Goal: Task Accomplishment & Management: Manage account settings

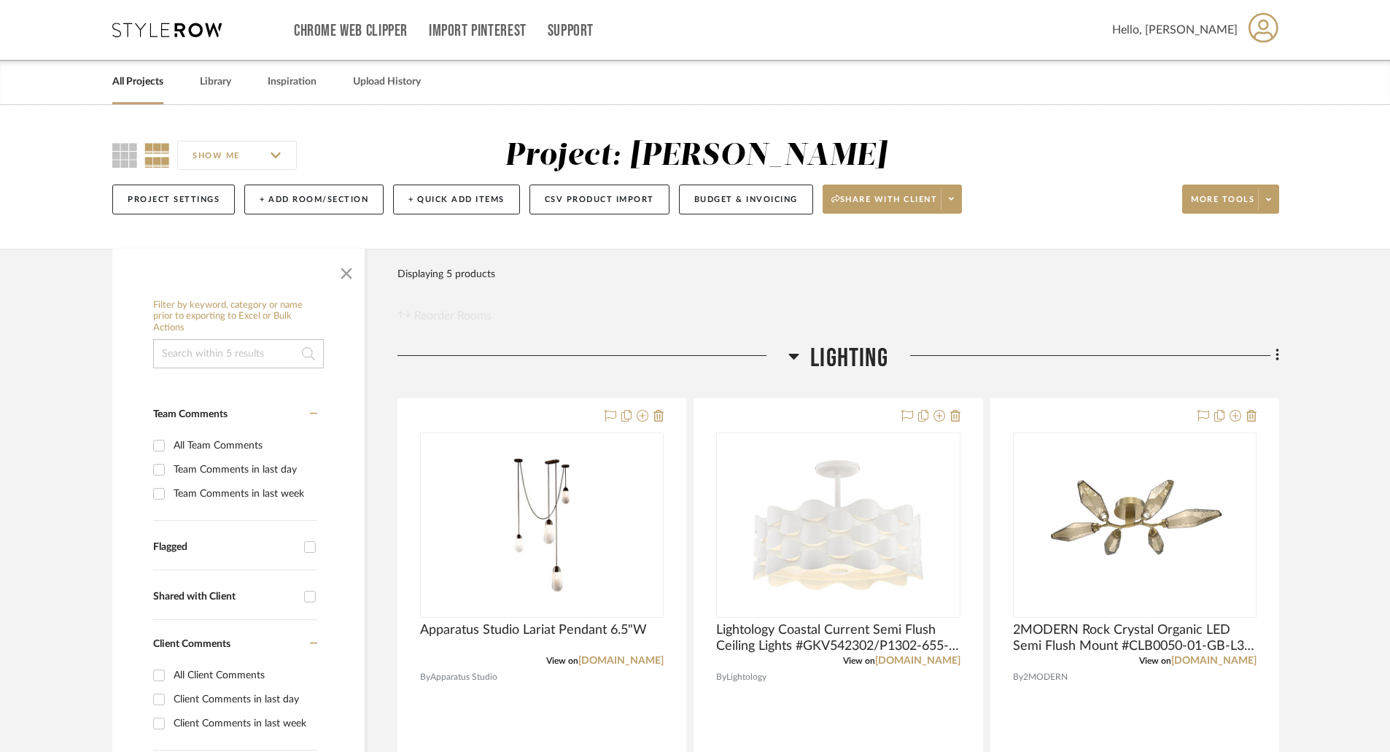
click at [155, 88] on link "All Projects" at bounding box center [137, 82] width 51 height 20
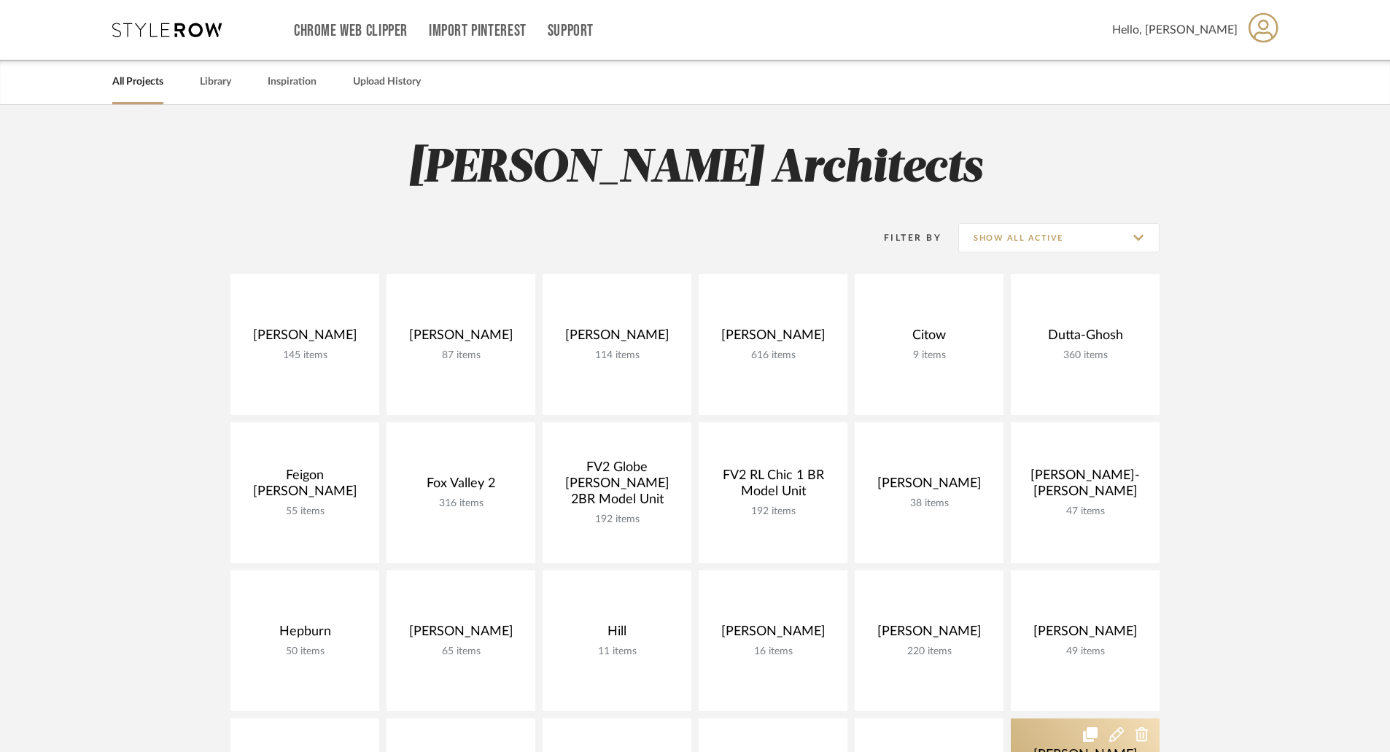
scroll to position [292, 0]
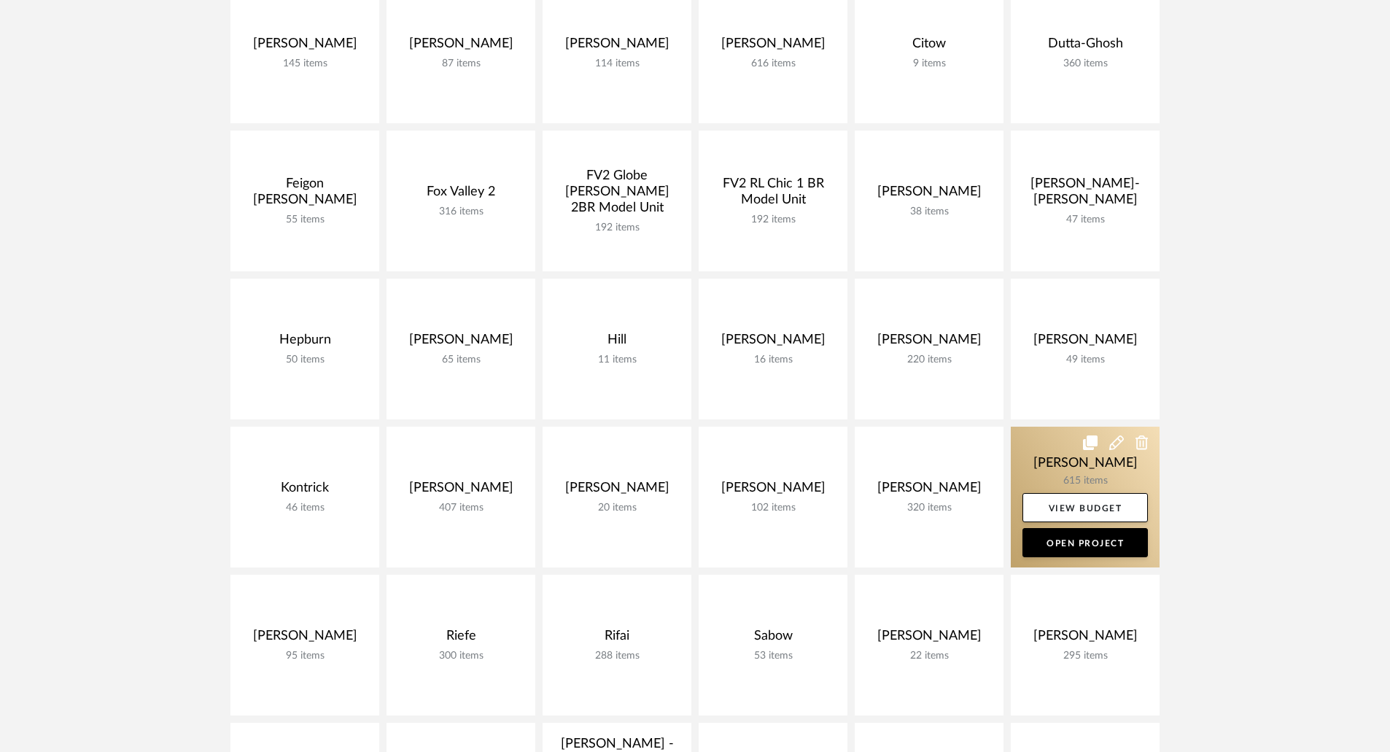
click at [1088, 462] on link at bounding box center [1085, 497] width 149 height 141
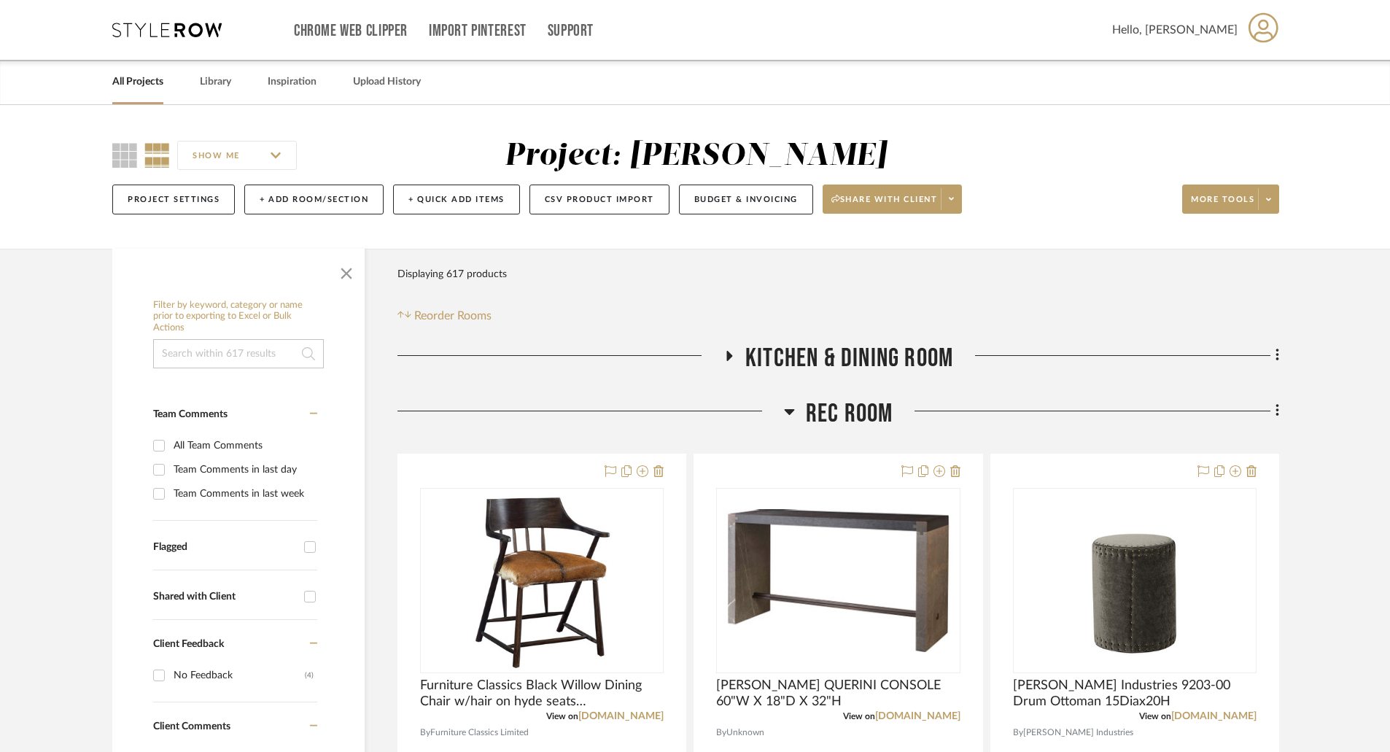
click at [790, 414] on icon at bounding box center [789, 412] width 11 height 18
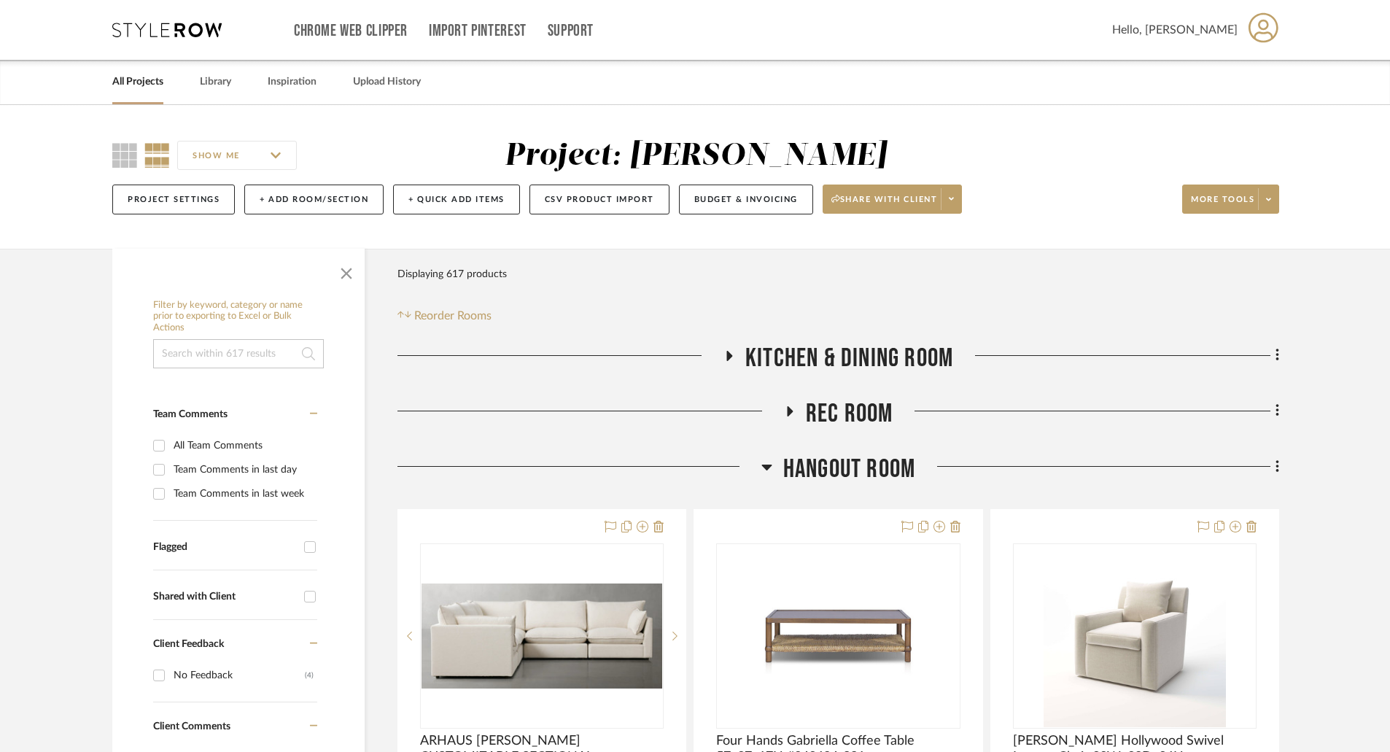
click at [766, 459] on icon at bounding box center [766, 467] width 11 height 18
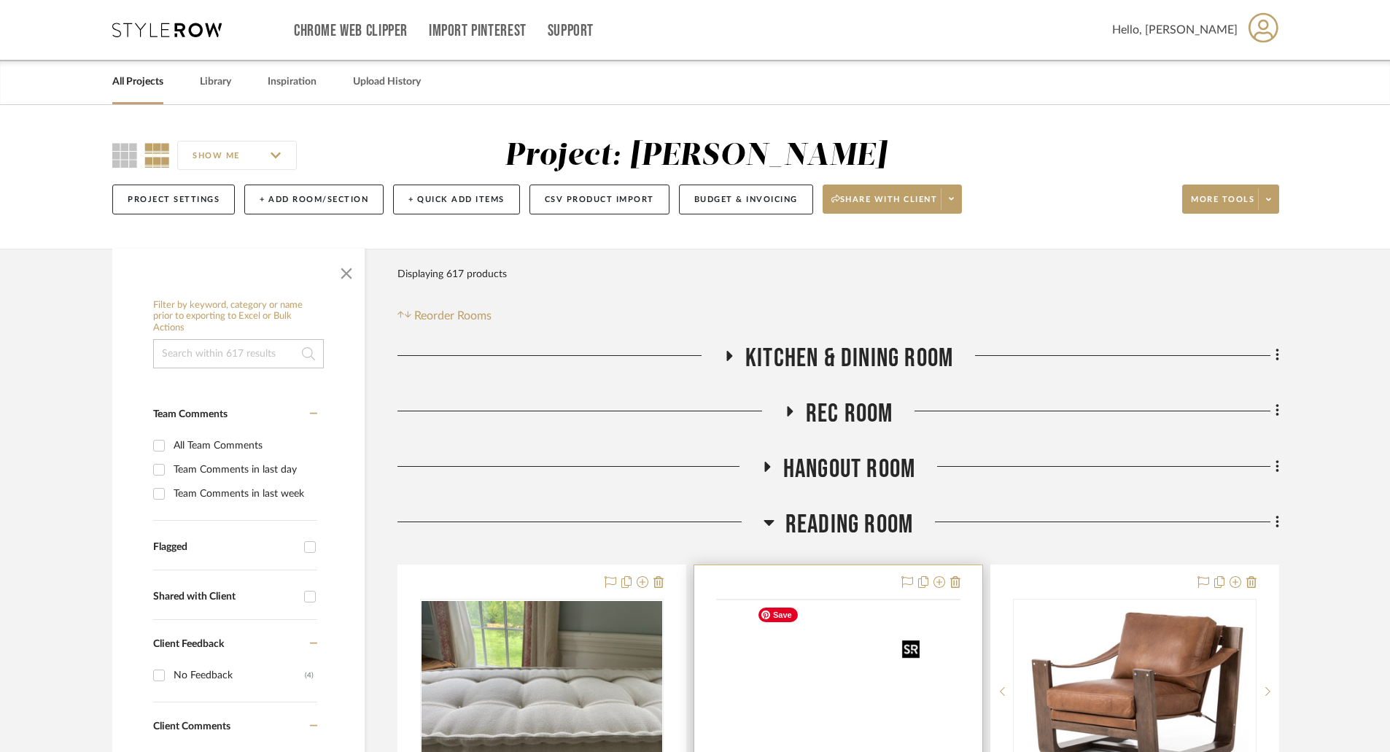
scroll to position [438, 0]
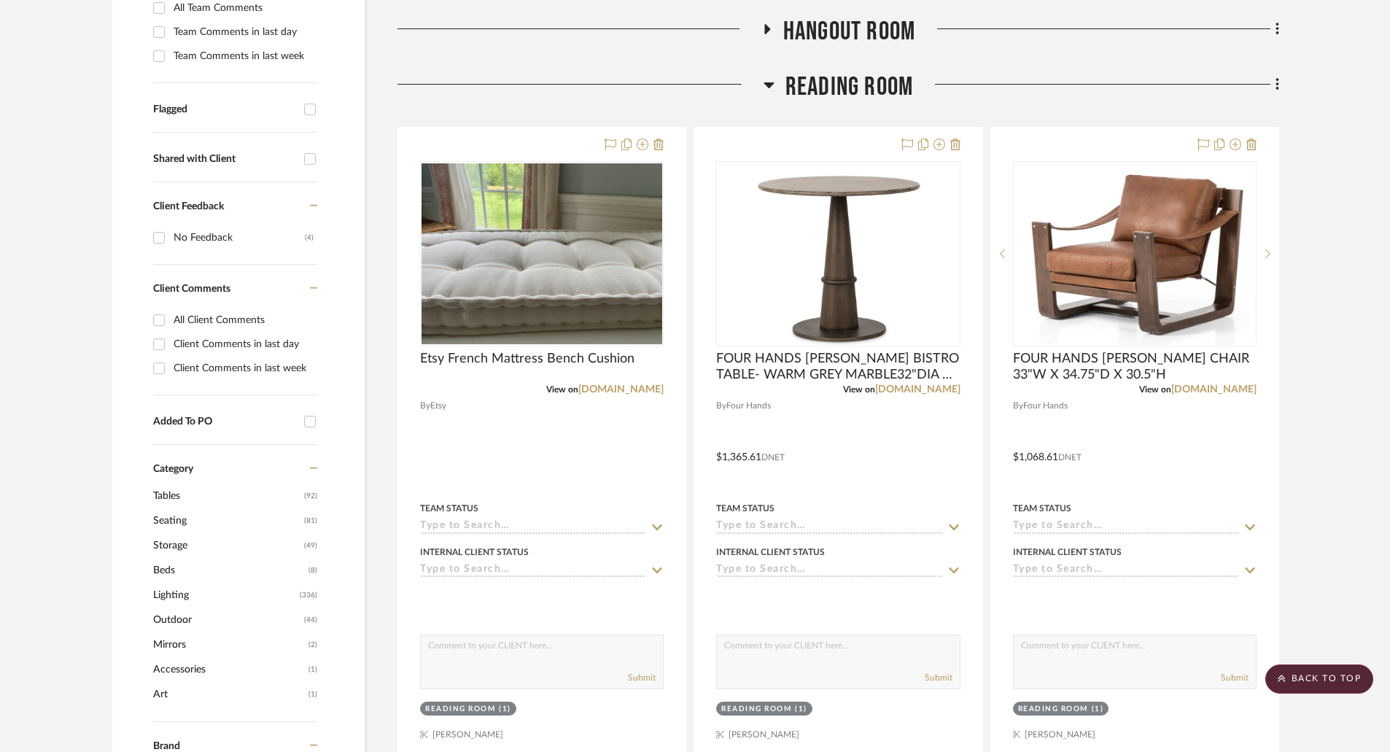
click at [769, 87] on icon at bounding box center [768, 85] width 10 height 6
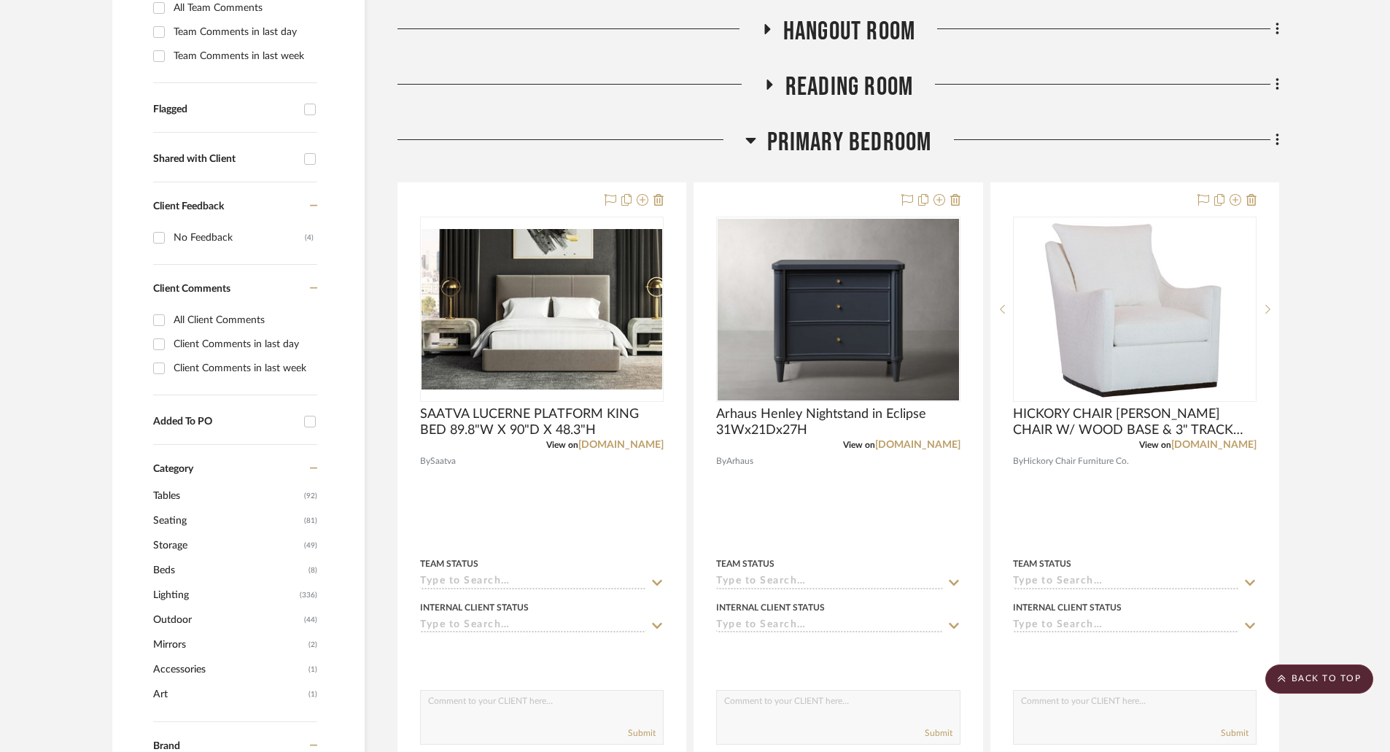
click at [746, 141] on icon at bounding box center [750, 140] width 11 height 18
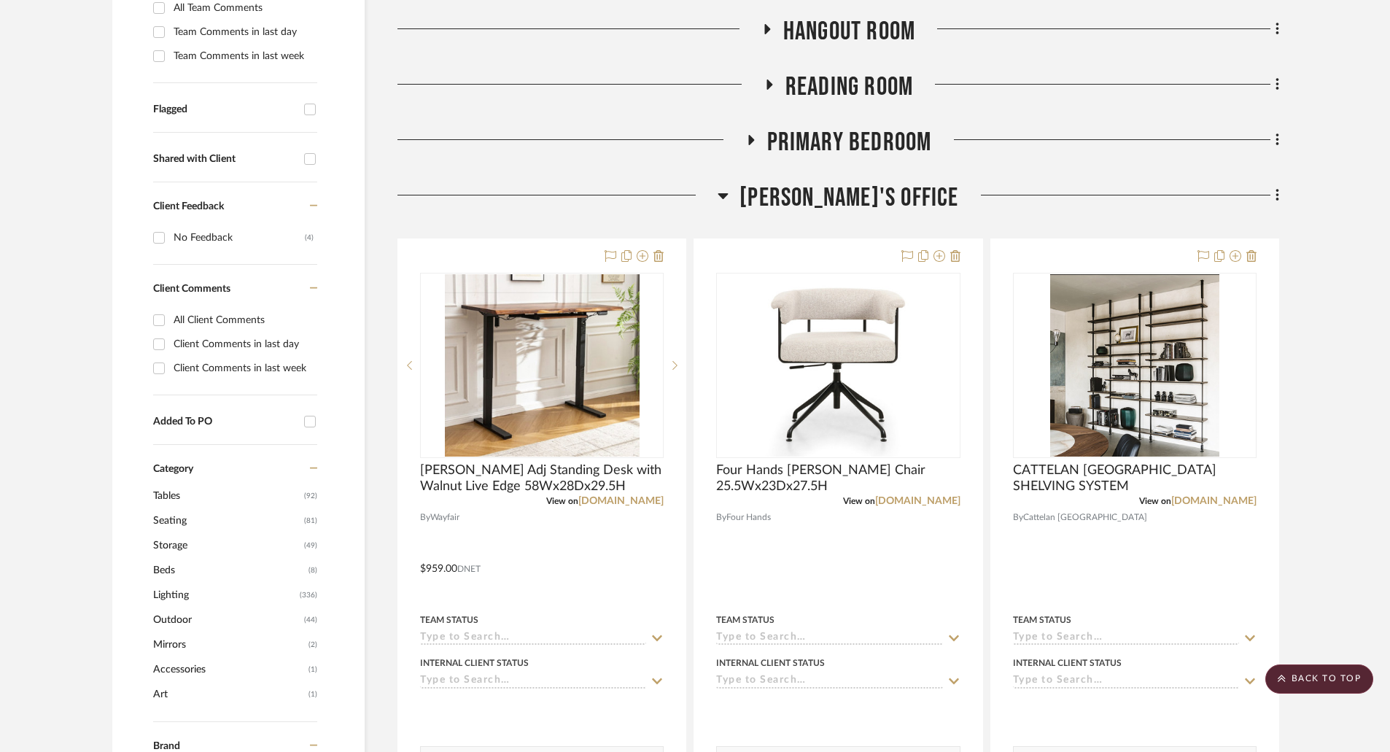
click at [728, 190] on icon at bounding box center [723, 196] width 11 height 18
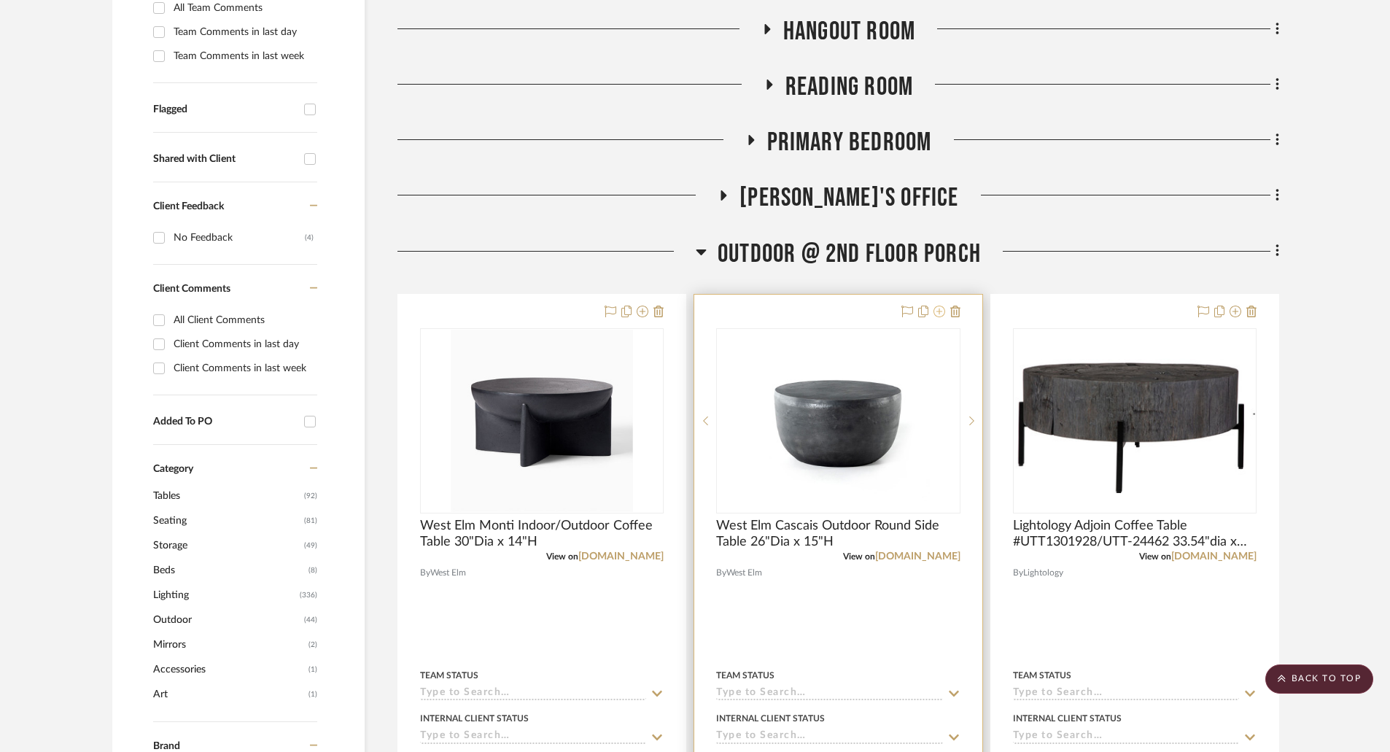
click at [938, 310] on icon at bounding box center [939, 312] width 12 height 12
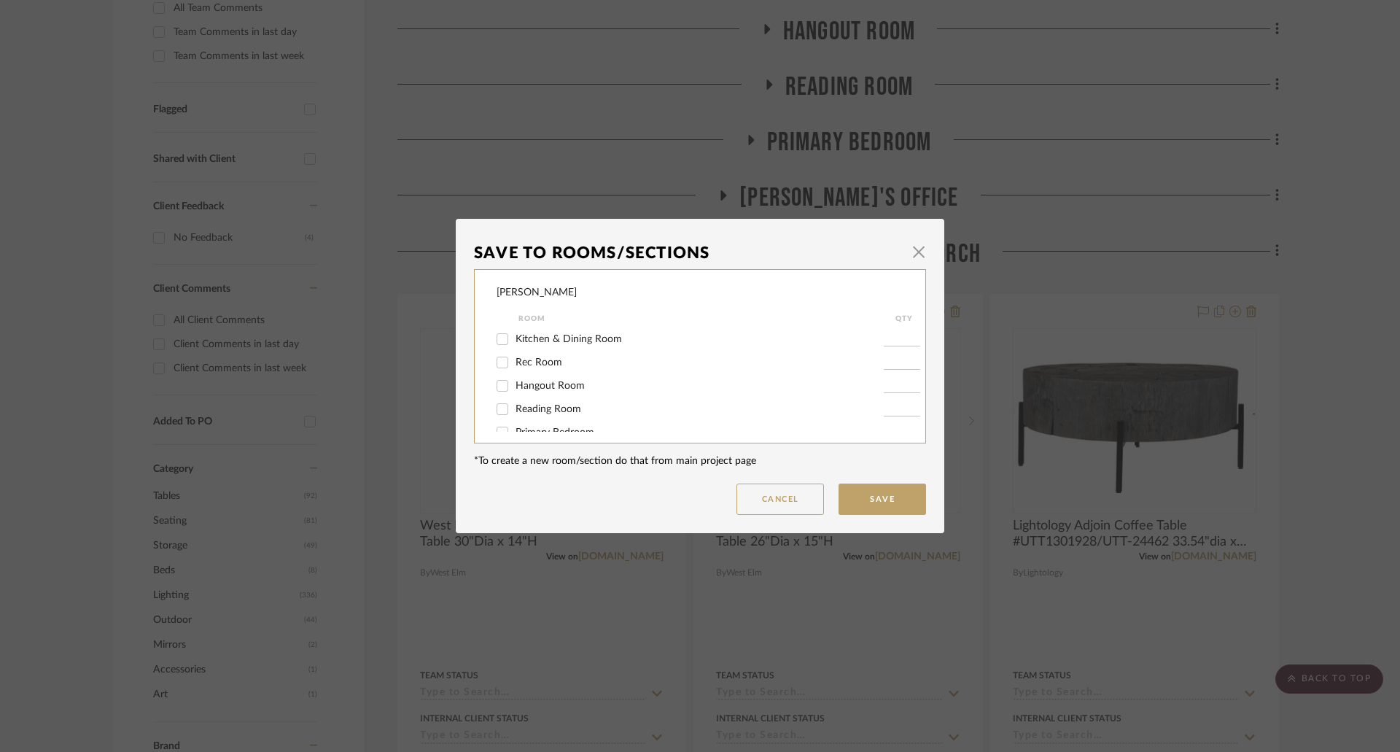
scroll to position [73, 0]
click at [569, 401] on span "OUTDOOR @ 2ND FLOOR PORCH" at bounding box center [597, 406] width 163 height 10
click at [514, 401] on input "OUTDOOR @ 2ND FLOOR PORCH" at bounding box center [502, 405] width 23 height 23
checkbox input "false"
click at [861, 497] on button "Save" at bounding box center [883, 498] width 88 height 31
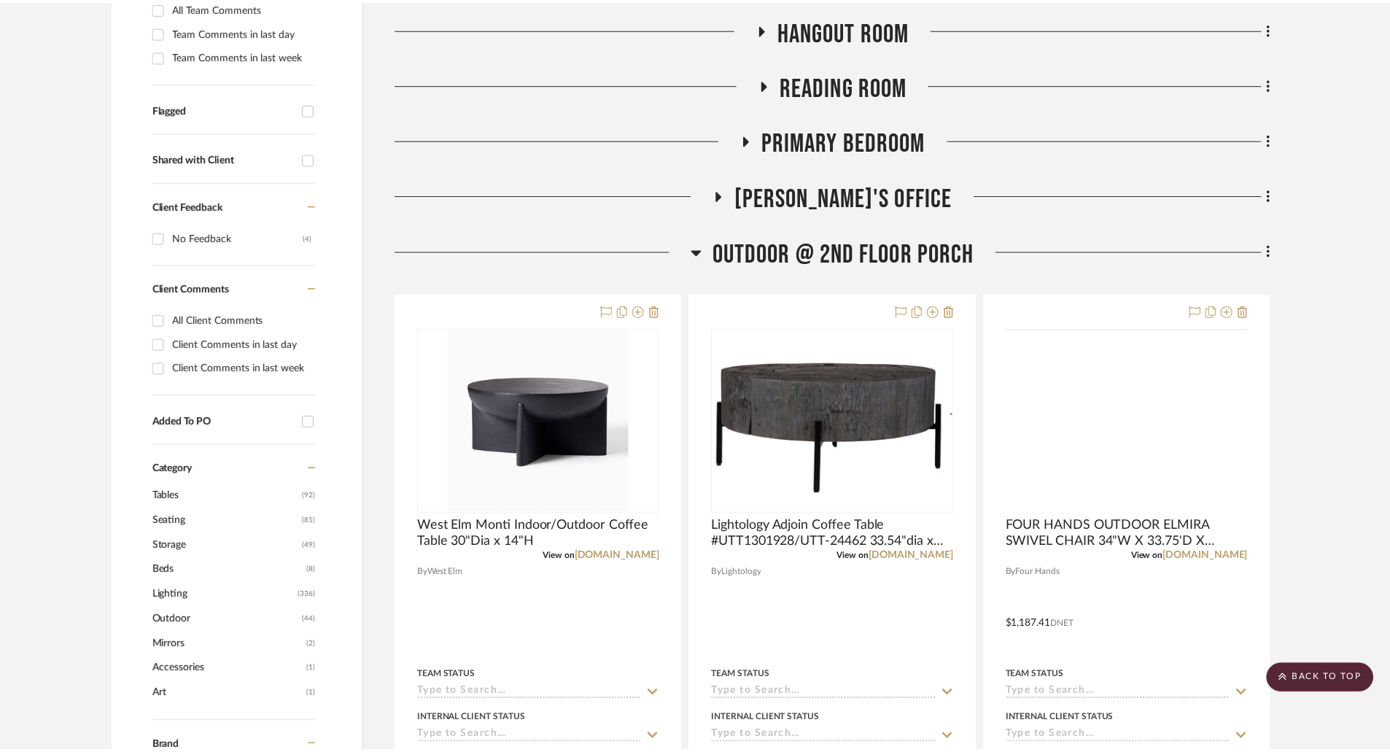
scroll to position [438, 0]
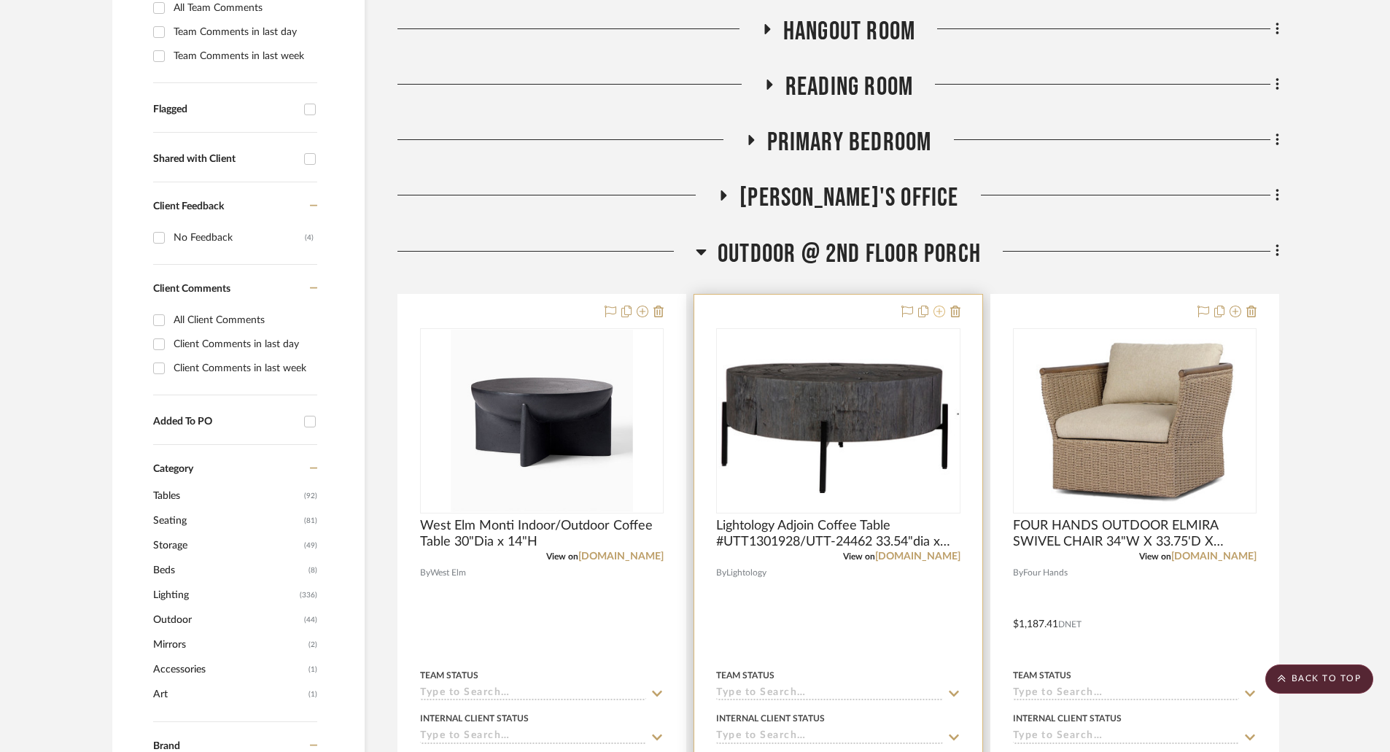
click at [942, 315] on icon at bounding box center [939, 312] width 12 height 12
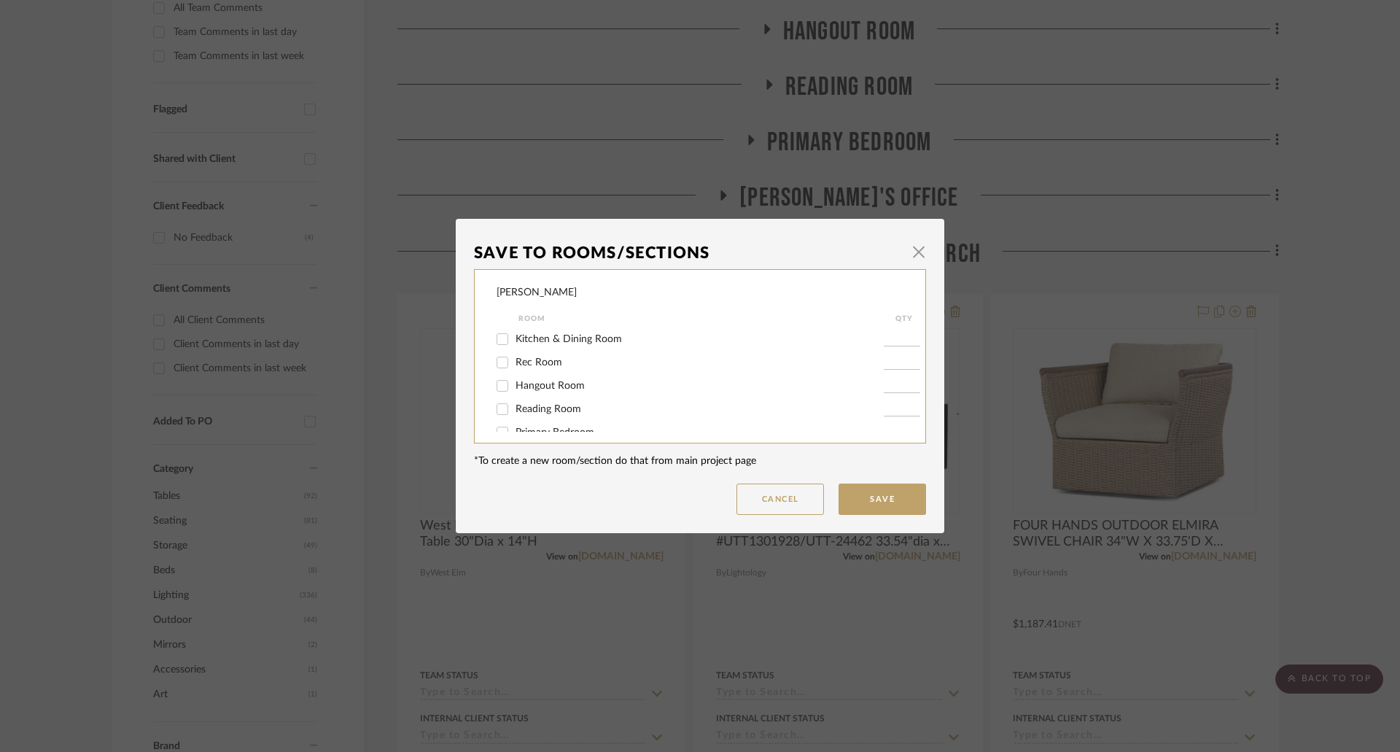
scroll to position [146, 0]
click at [556, 333] on span "OUTDOOR @ 2ND FLOOR PORCH" at bounding box center [597, 333] width 163 height 10
click at [514, 333] on input "OUTDOOR @ 2ND FLOOR PORCH" at bounding box center [502, 333] width 23 height 23
checkbox input "false"
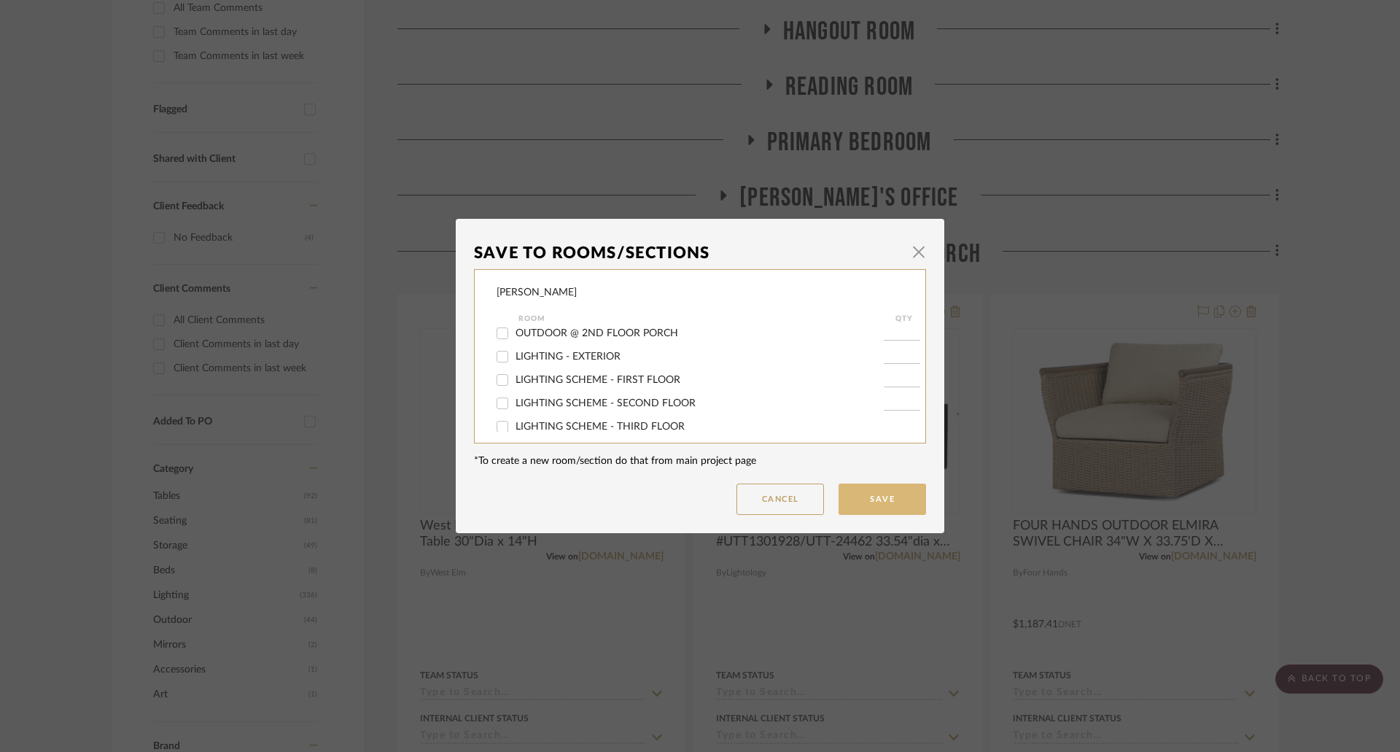
click at [869, 498] on button "Save" at bounding box center [883, 498] width 88 height 31
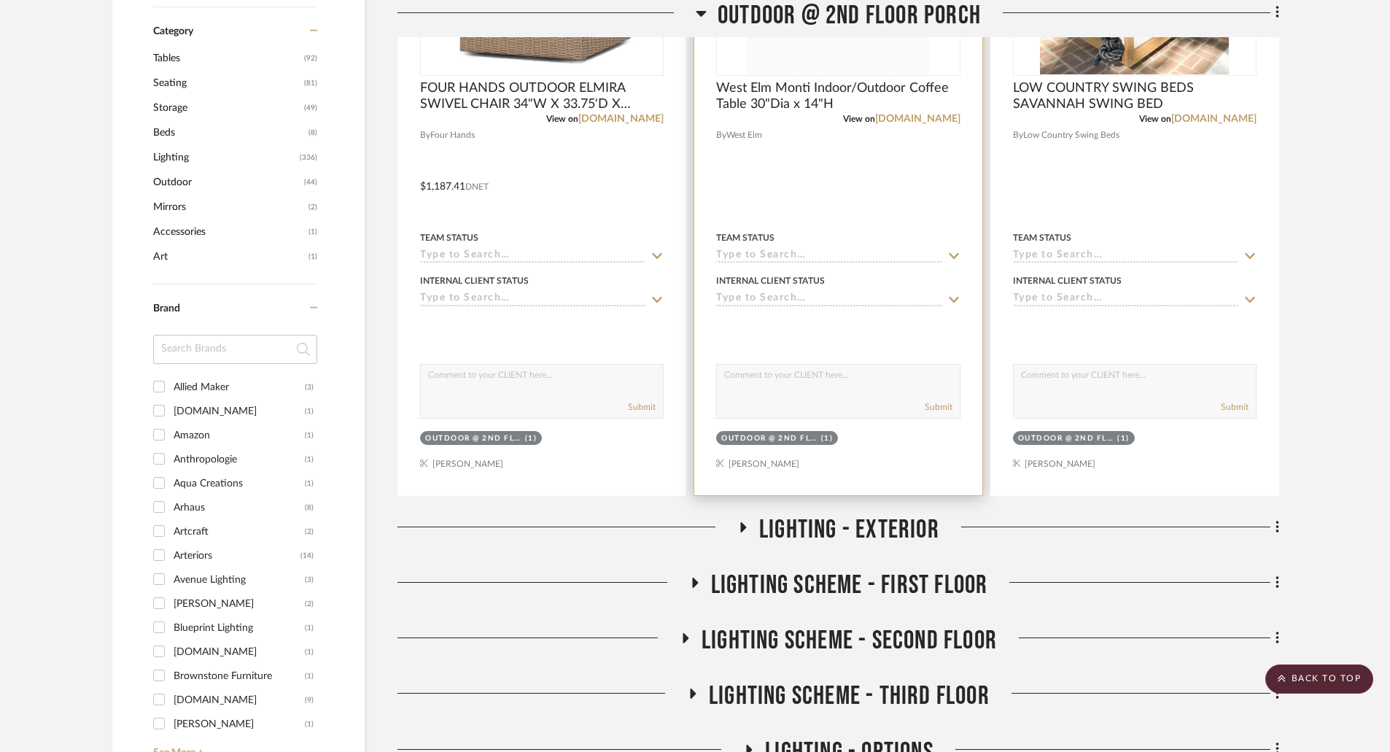
scroll to position [729, 0]
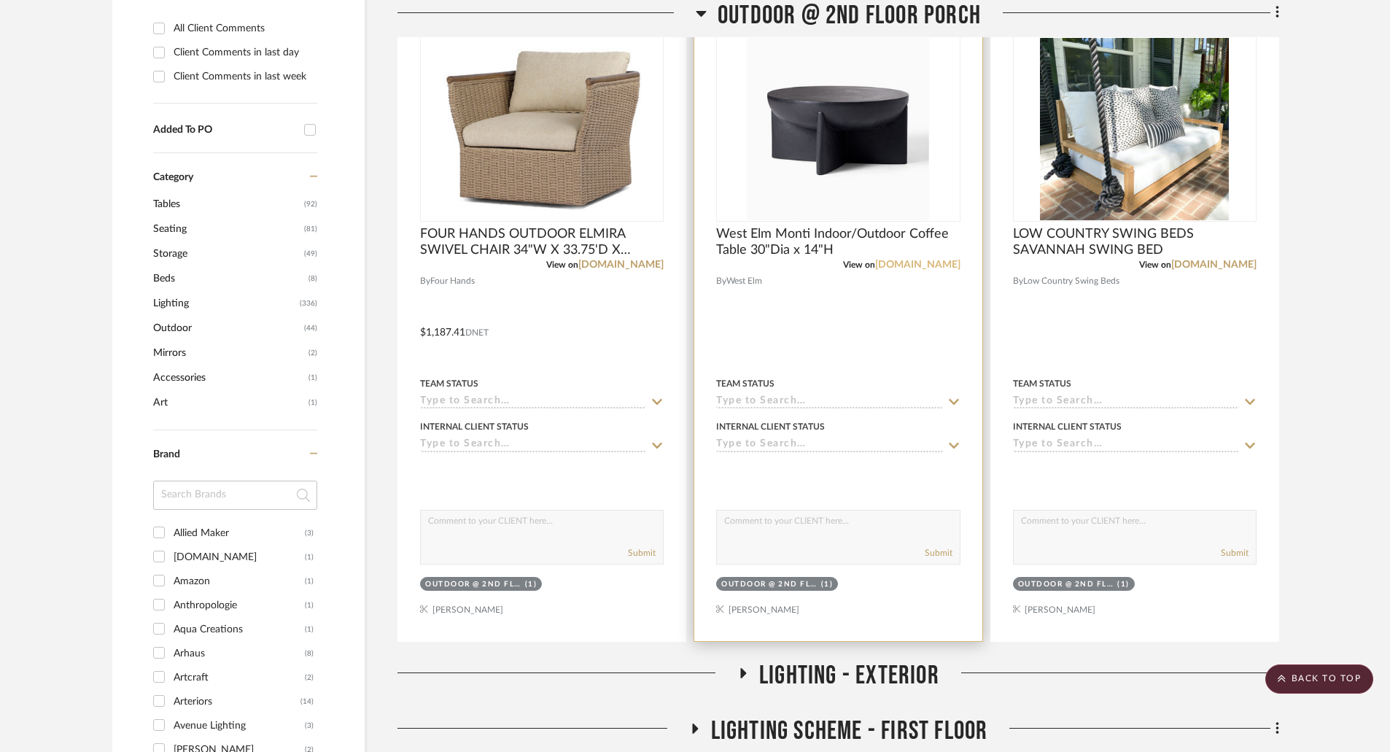
click at [912, 263] on link "westelm.com" at bounding box center [917, 265] width 85 height 10
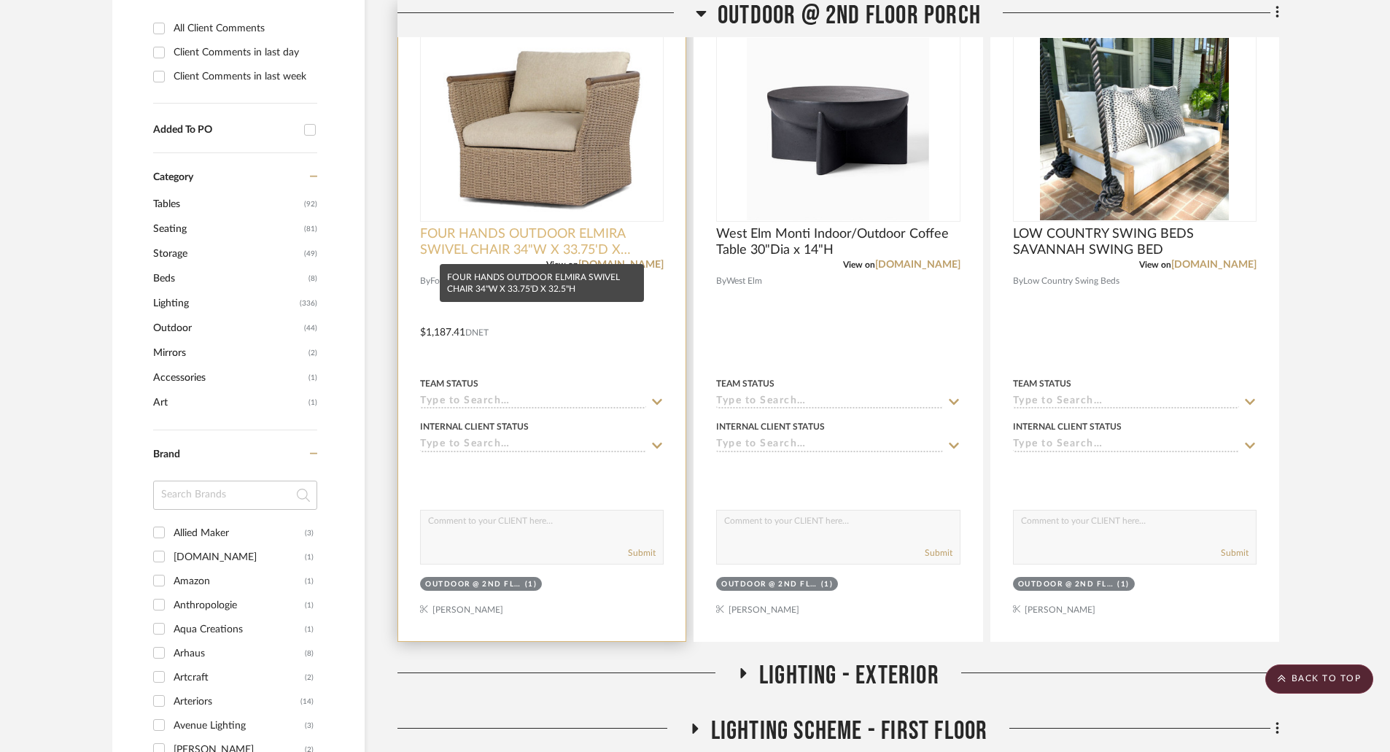
click at [553, 246] on span "FOUR HANDS OUTDOOR ELMIRA SWIVEL CHAIR 34"W X 33.75'D X 32.5"H" at bounding box center [542, 242] width 244 height 32
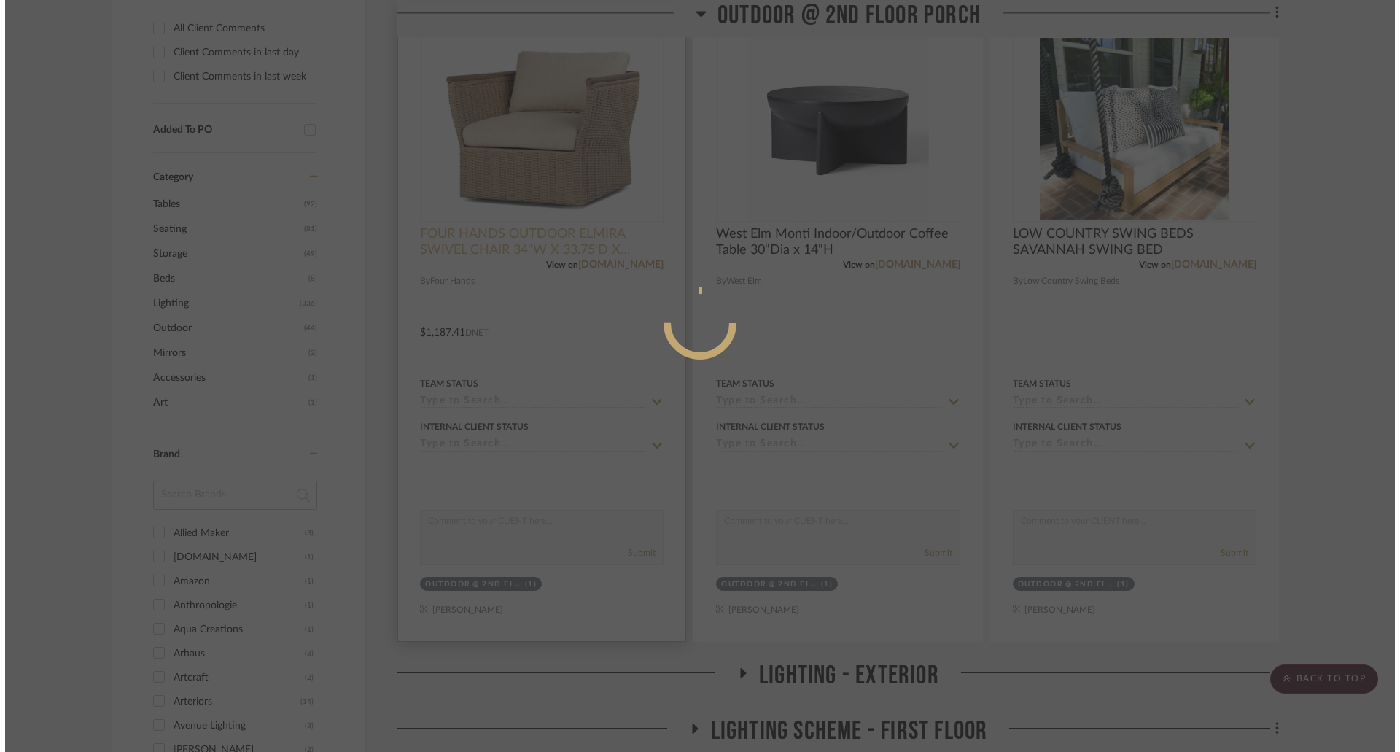
scroll to position [0, 0]
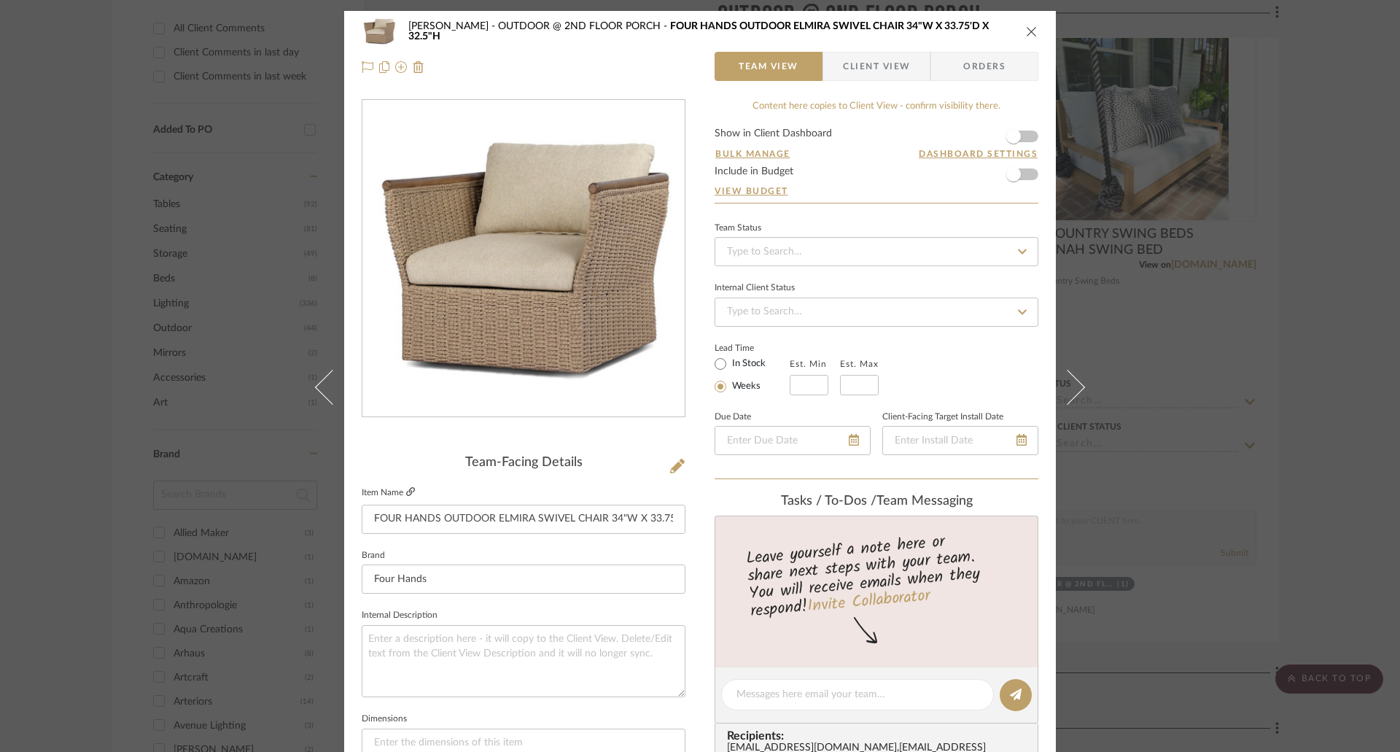
click at [406, 490] on icon at bounding box center [410, 491] width 9 height 9
